Goal: Check status: Check status

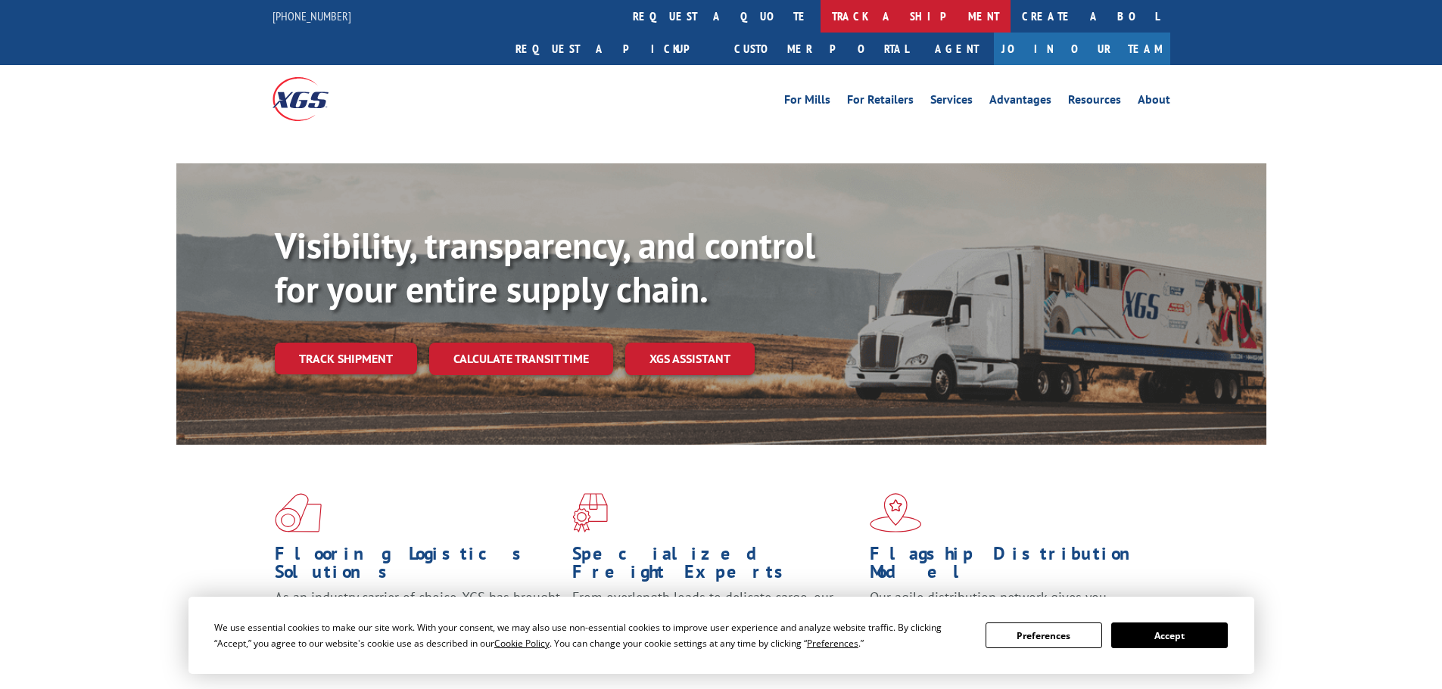
click at [820, 11] on link "track a shipment" at bounding box center [915, 16] width 190 height 33
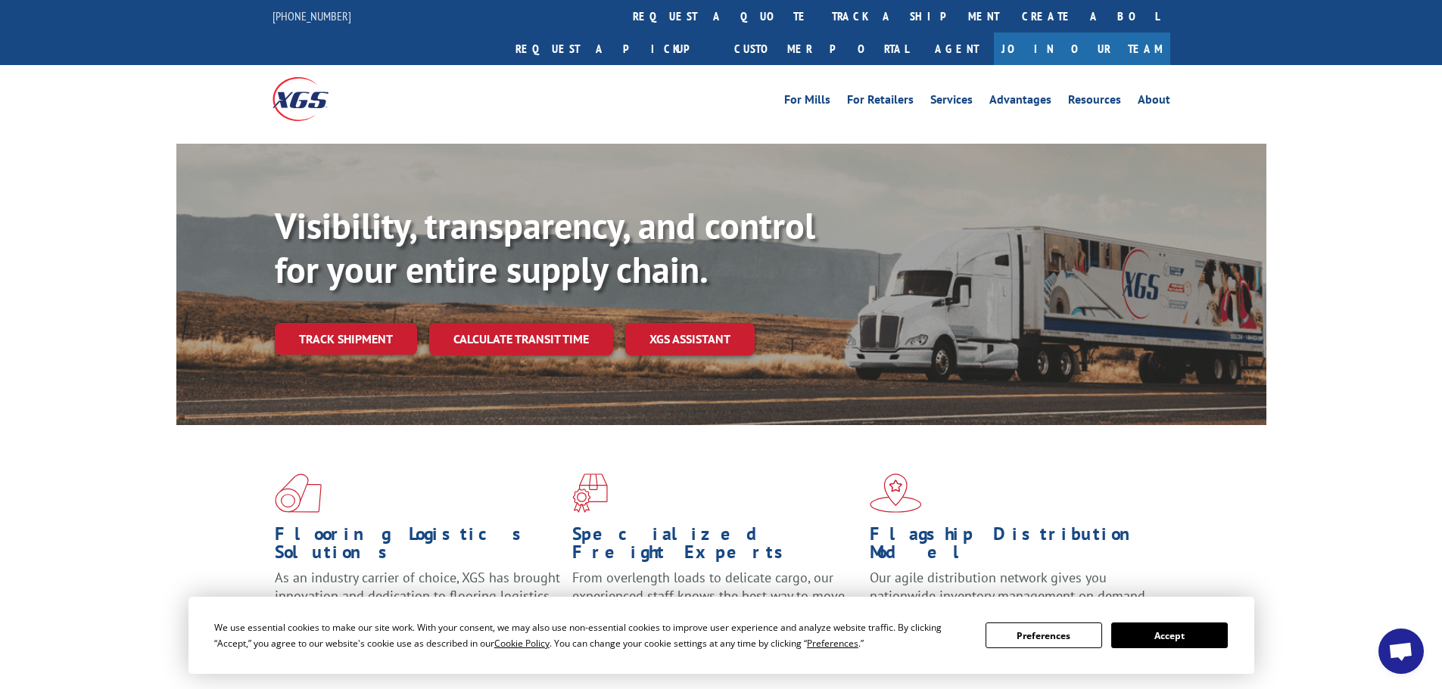
click at [1147, 627] on button "Accept" at bounding box center [1169, 636] width 117 height 26
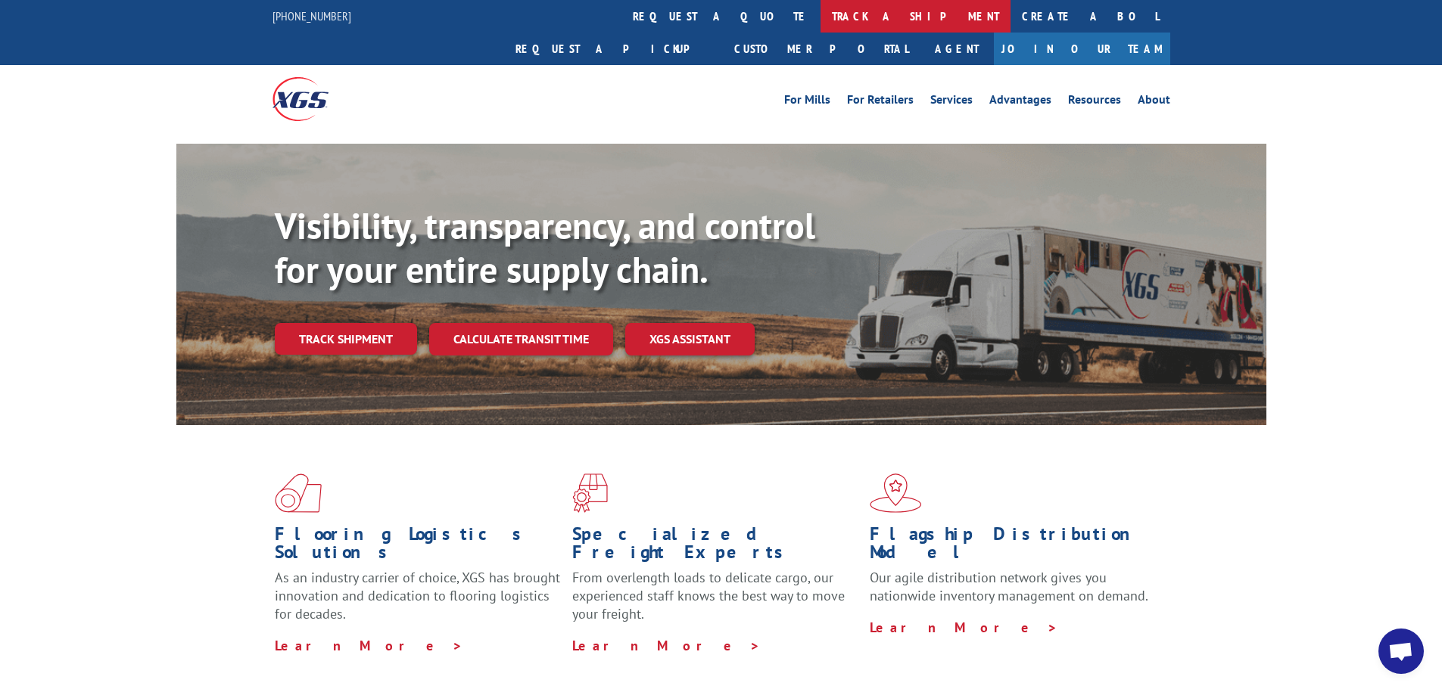
click at [820, 18] on link "track a shipment" at bounding box center [915, 16] width 190 height 33
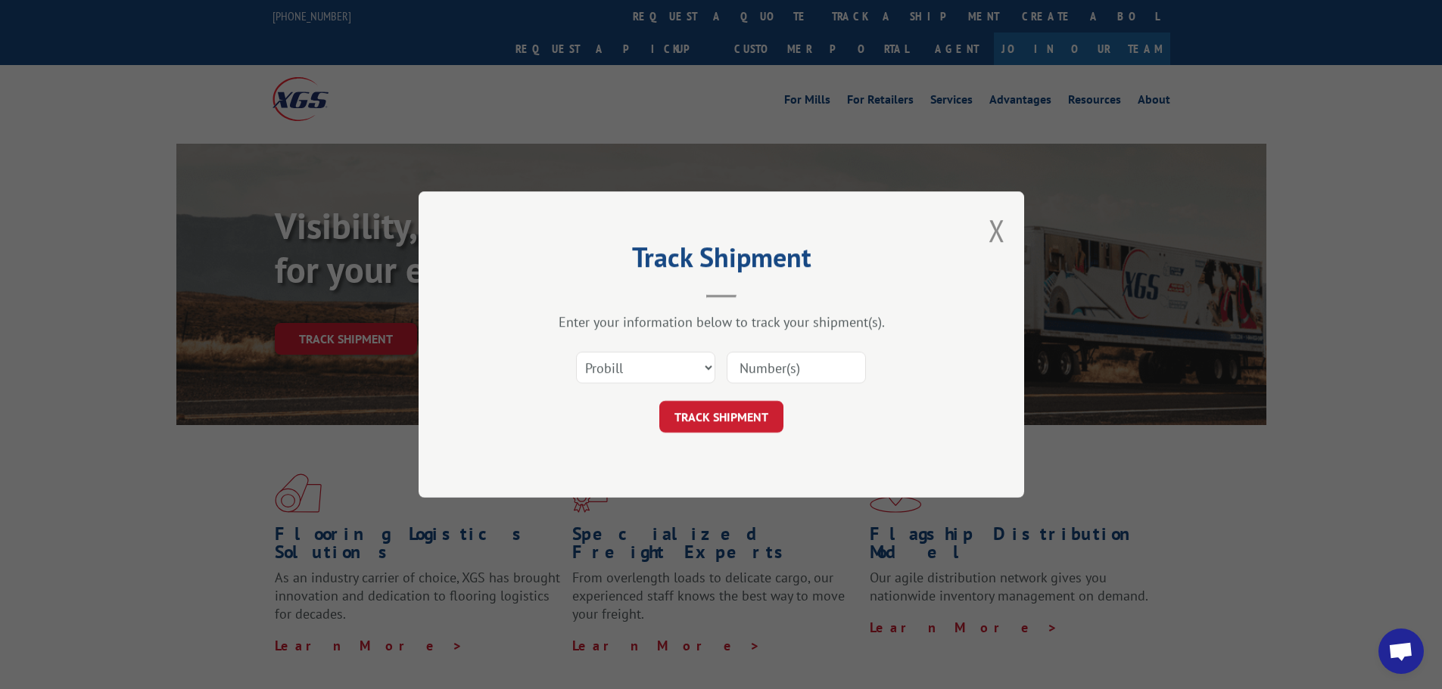
click at [792, 369] on input at bounding box center [796, 368] width 139 height 32
paste input "17637654"
type input "17637654"
click button "TRACK SHIPMENT" at bounding box center [721, 417] width 124 height 32
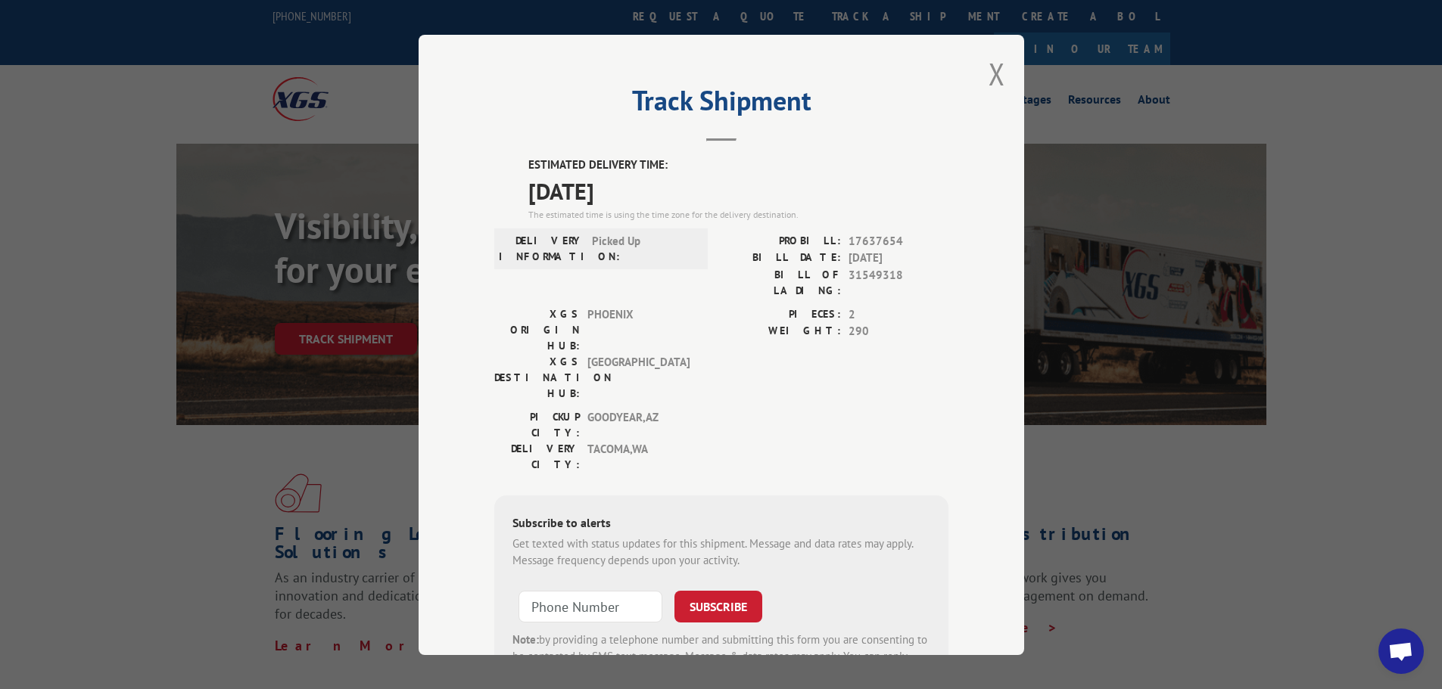
click at [571, 185] on span "[DATE]" at bounding box center [738, 190] width 420 height 34
